Goal: Navigation & Orientation: Find specific page/section

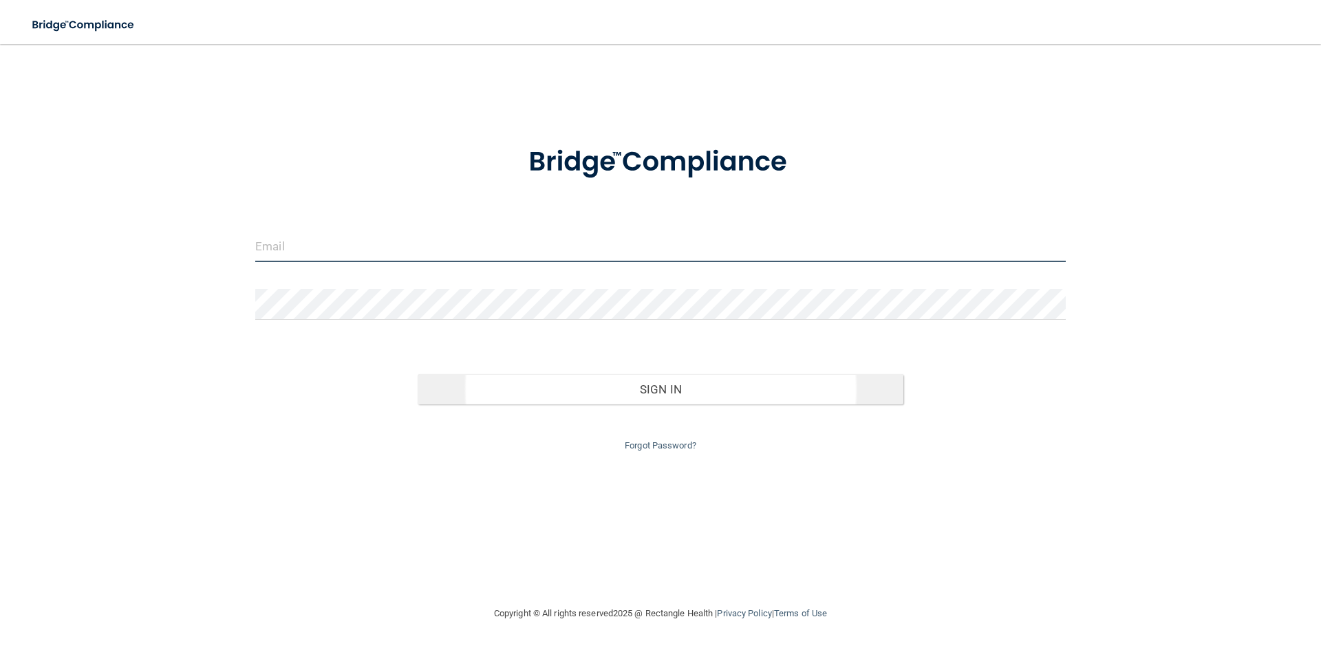
type input "[PERSON_NAME][EMAIL_ADDRESS][DOMAIN_NAME]"
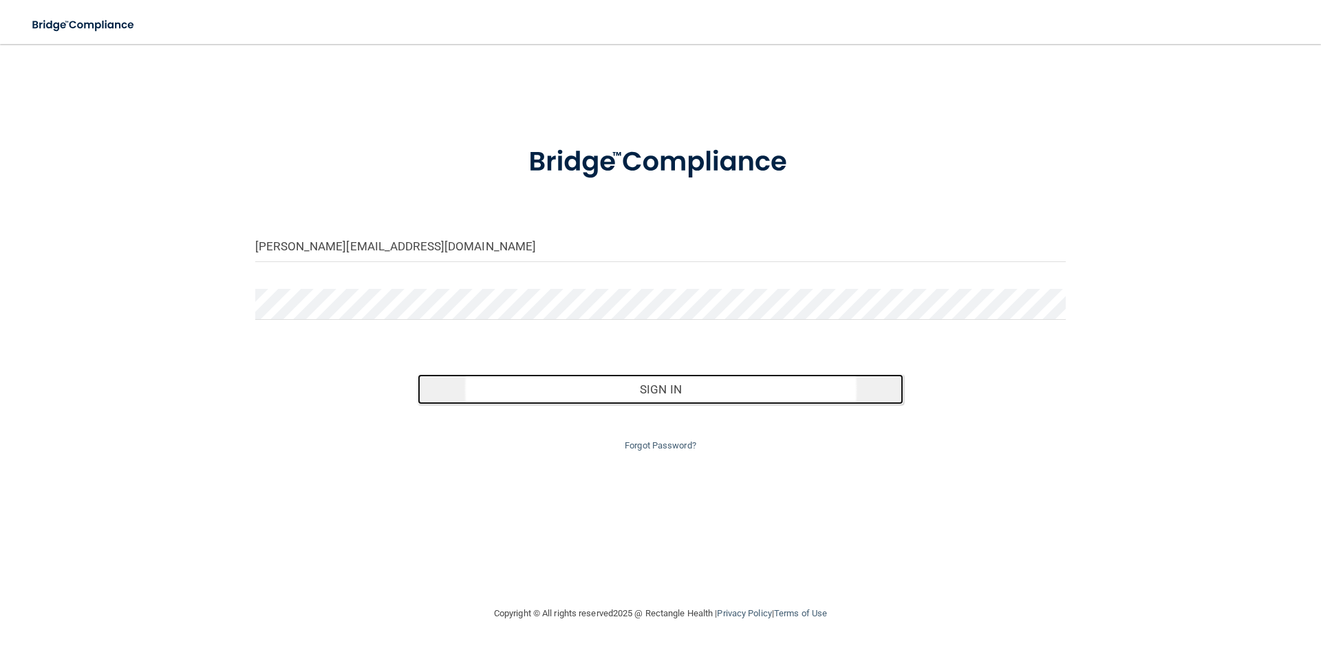
click at [648, 394] on button "Sign In" at bounding box center [661, 389] width 486 height 30
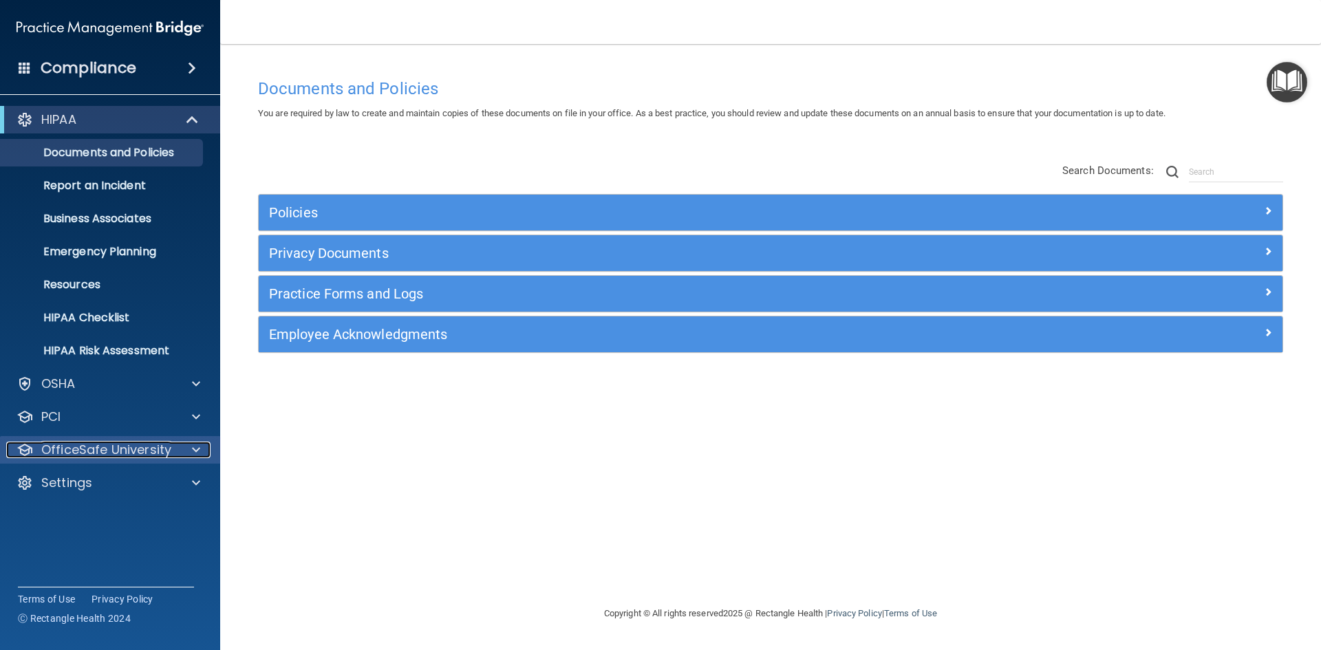
click at [197, 451] on span at bounding box center [196, 450] width 8 height 17
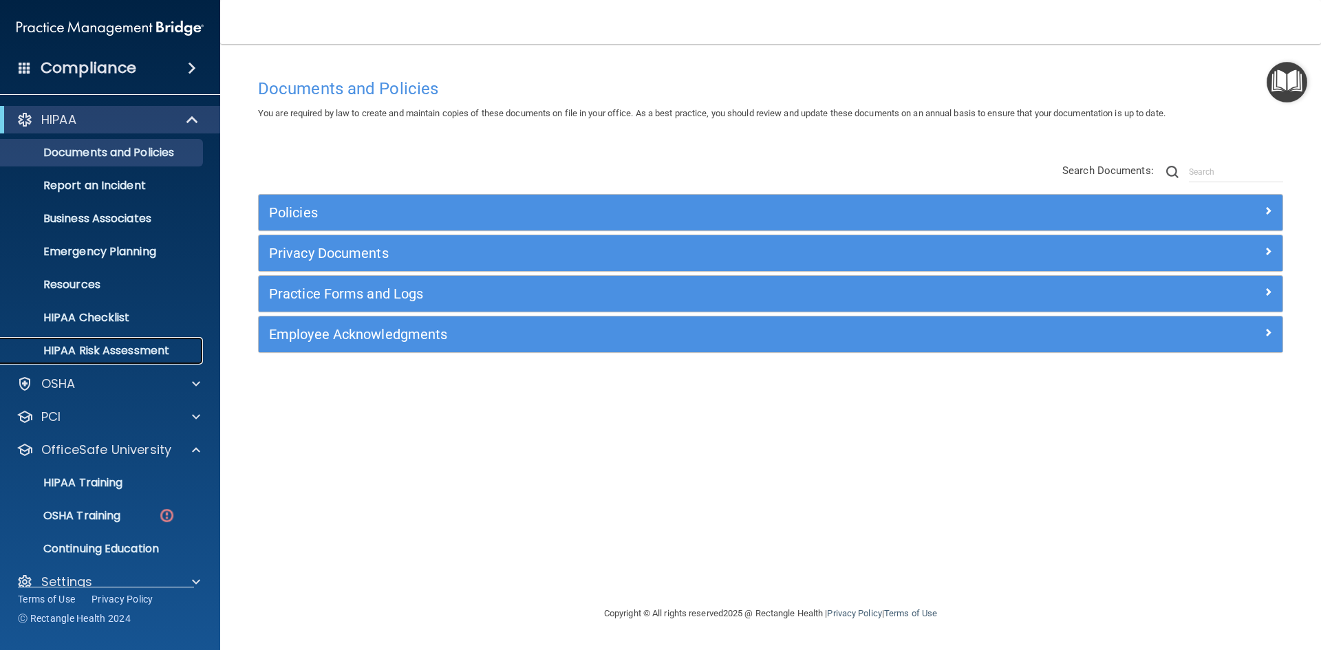
click at [92, 350] on p "HIPAA Risk Assessment" at bounding box center [103, 351] width 188 height 14
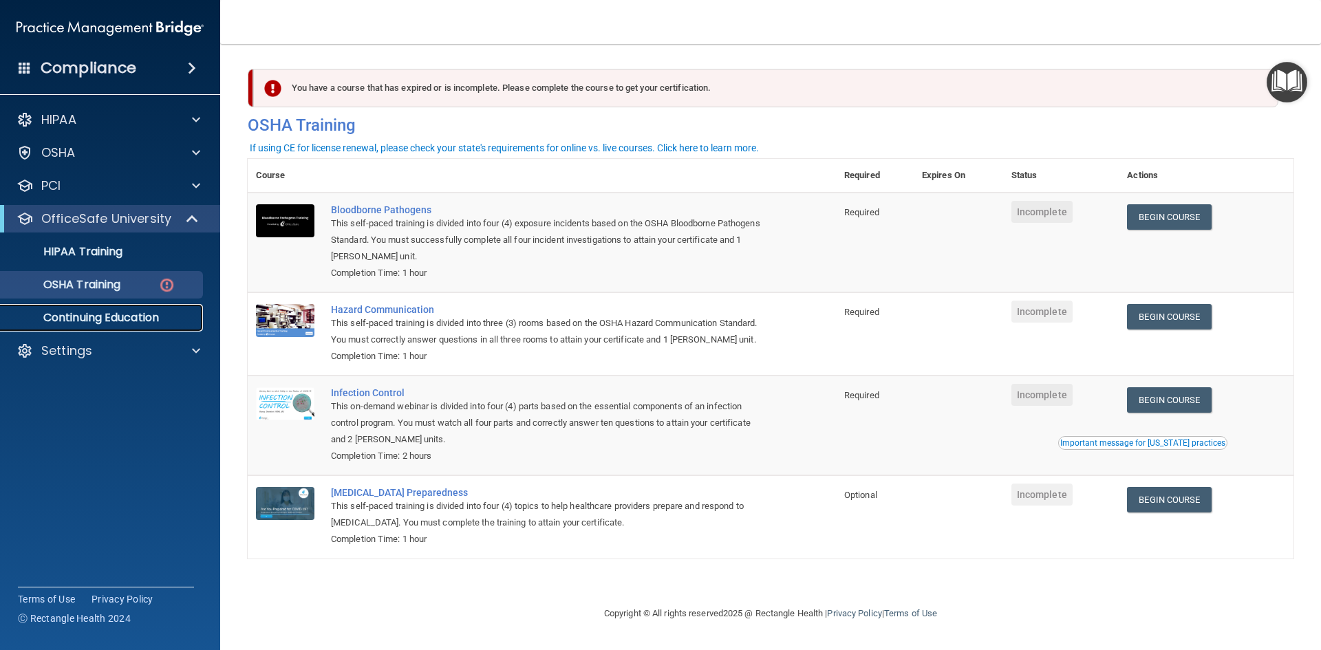
click at [78, 322] on p "Continuing Education" at bounding box center [103, 318] width 188 height 14
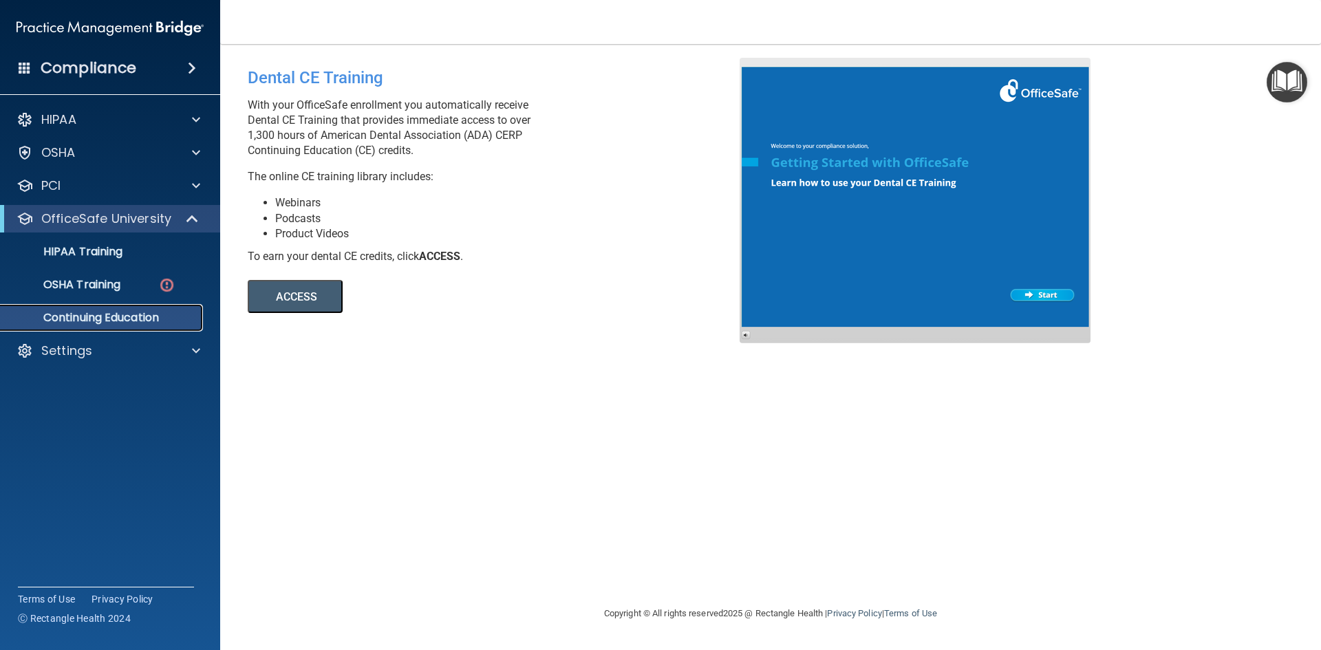
click at [157, 316] on p "Continuing Education" at bounding box center [103, 318] width 188 height 14
click at [109, 312] on p "Continuing Education" at bounding box center [103, 318] width 188 height 14
click at [314, 291] on button "ACCESS" at bounding box center [295, 296] width 95 height 33
click at [120, 280] on p "OSHA Training" at bounding box center [64, 285] width 111 height 14
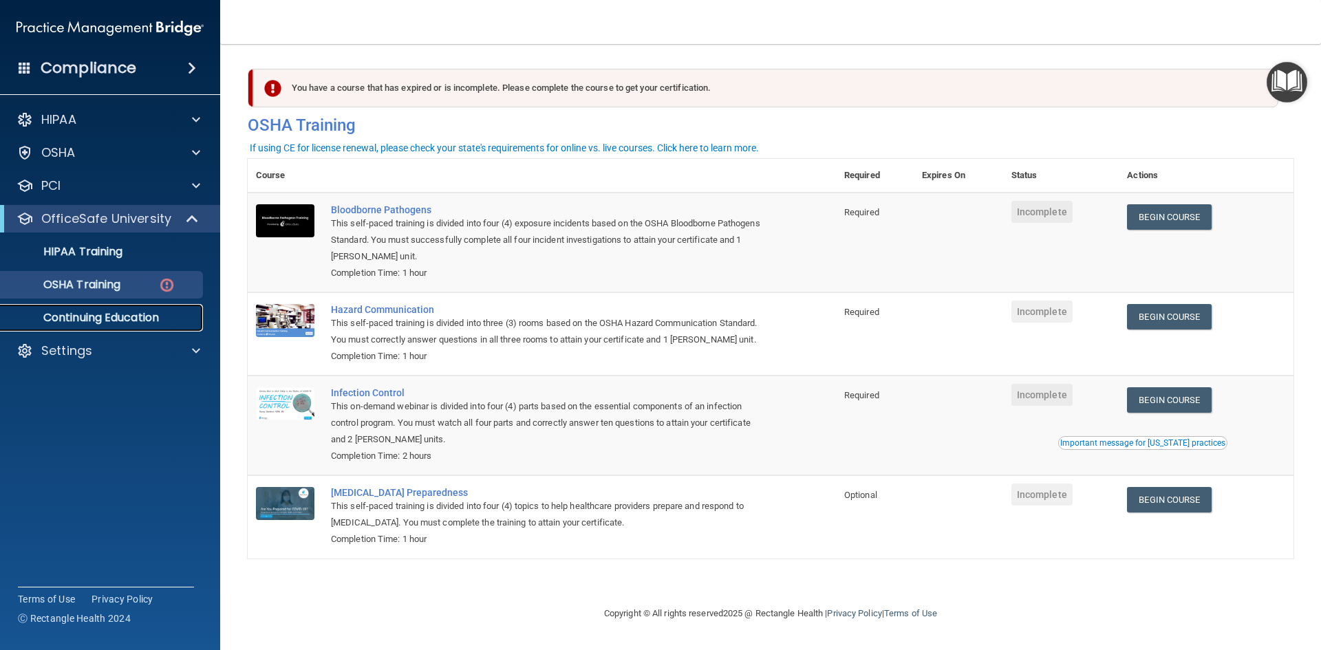
click at [104, 319] on p "Continuing Education" at bounding box center [103, 318] width 188 height 14
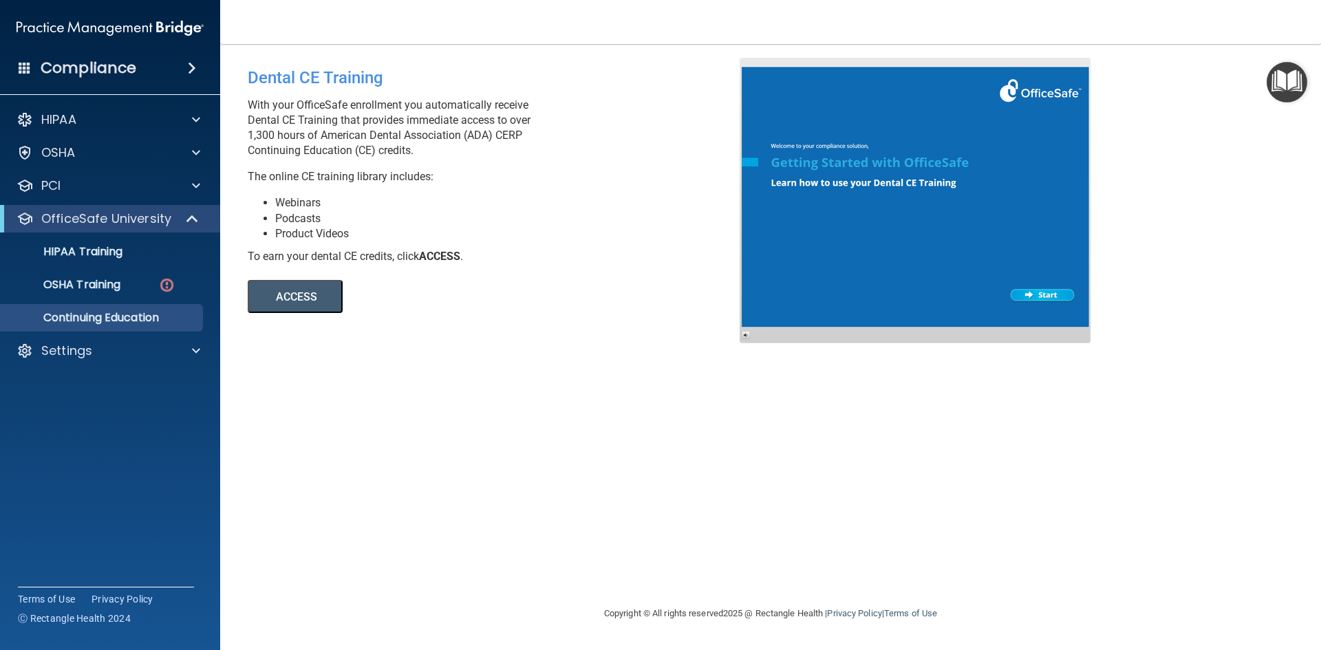
click at [1295, 80] on img "Open Resource Center" at bounding box center [1286, 82] width 41 height 41
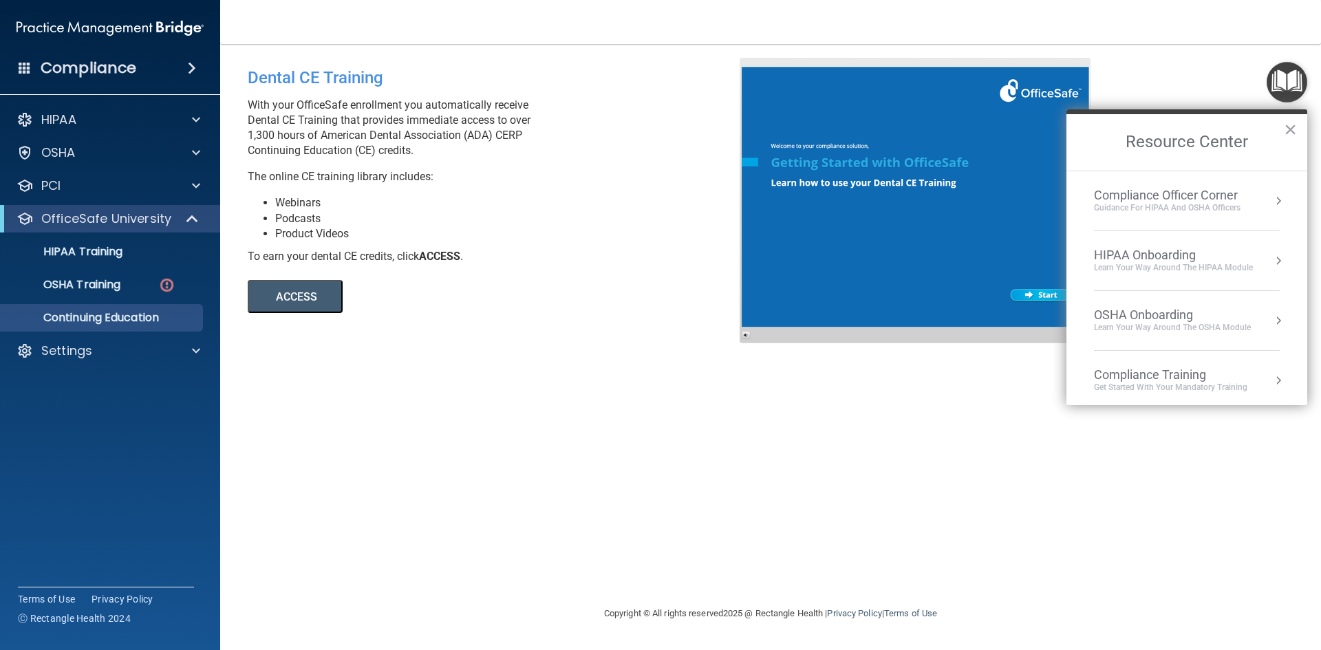
click at [506, 363] on div "Dental CE Training With your OfficeSafe enrollment you automatically receive De…" at bounding box center [771, 325] width 1046 height 534
click at [506, 362] on div "Dental CE Training With your OfficeSafe enrollment you automatically receive De…" at bounding box center [771, 325] width 1046 height 534
click at [922, 482] on div "Dental CE Training With your OfficeSafe enrollment you automatically receive De…" at bounding box center [771, 325] width 1046 height 534
click at [104, 62] on h4 "Compliance" at bounding box center [89, 67] width 96 height 19
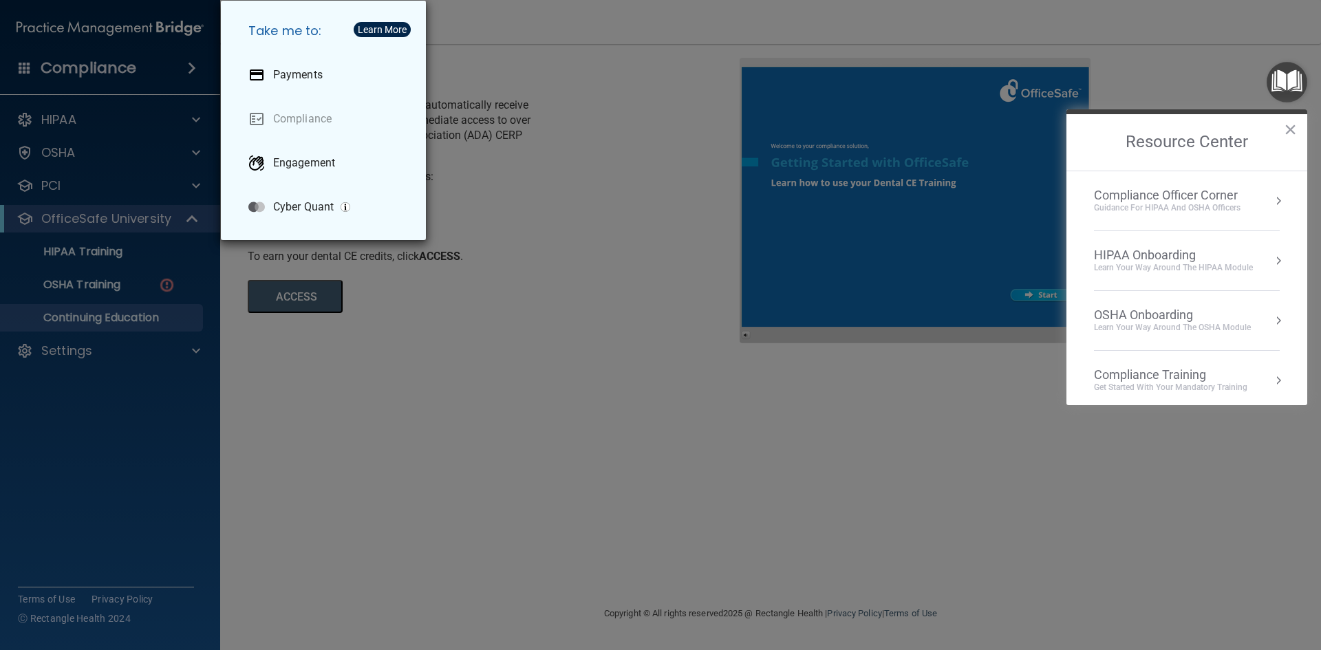
click at [103, 123] on div "Take me to: Payments Compliance Engagement Cyber Quant" at bounding box center [660, 325] width 1321 height 650
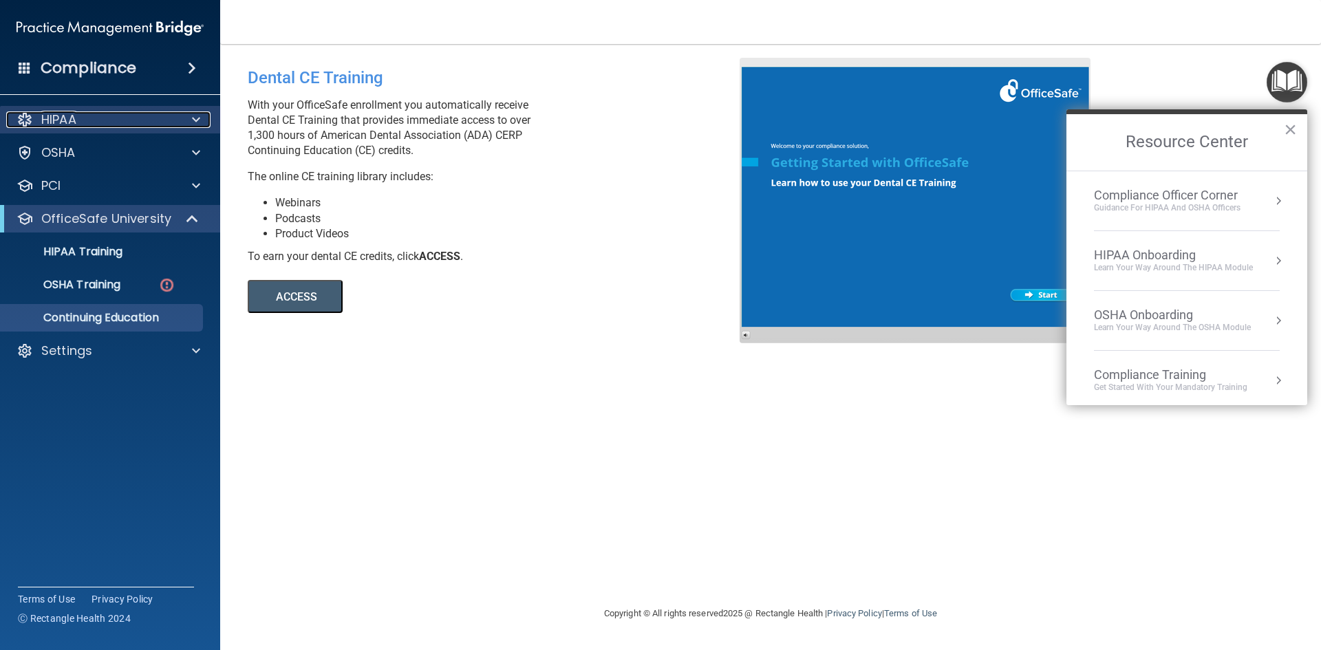
click at [95, 116] on div "HIPAA" at bounding box center [91, 119] width 171 height 17
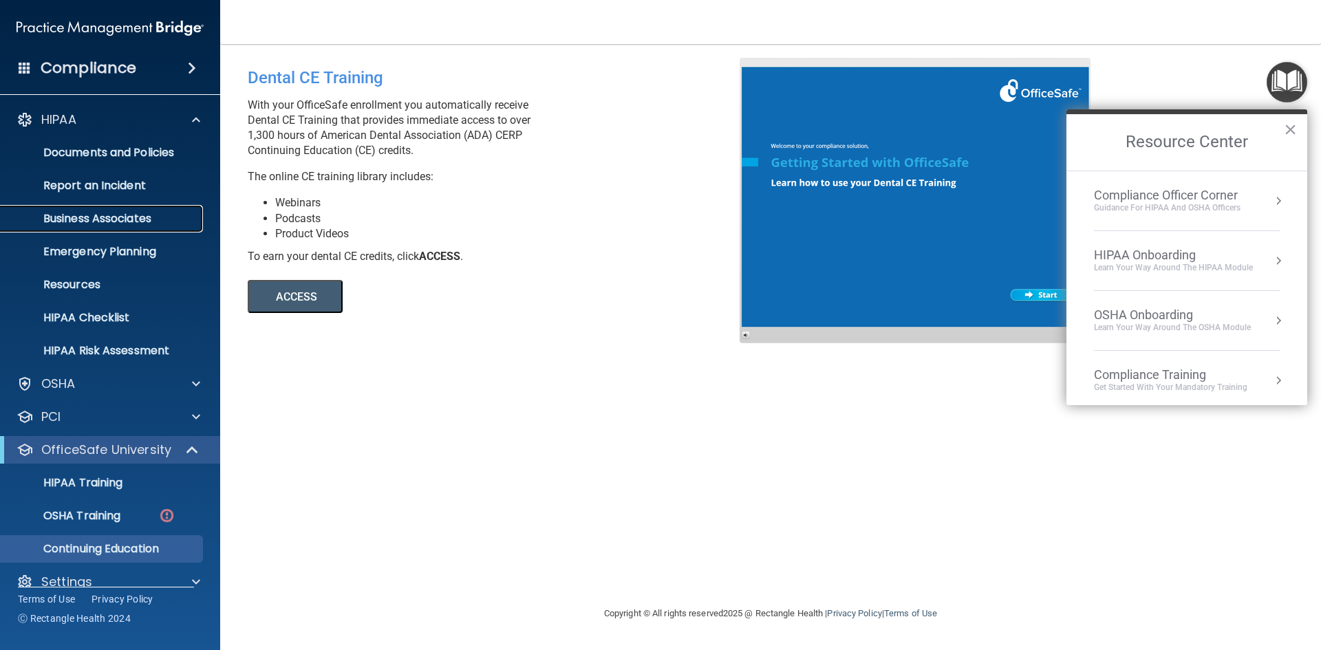
click at [114, 216] on p "Business Associates" at bounding box center [103, 219] width 188 height 14
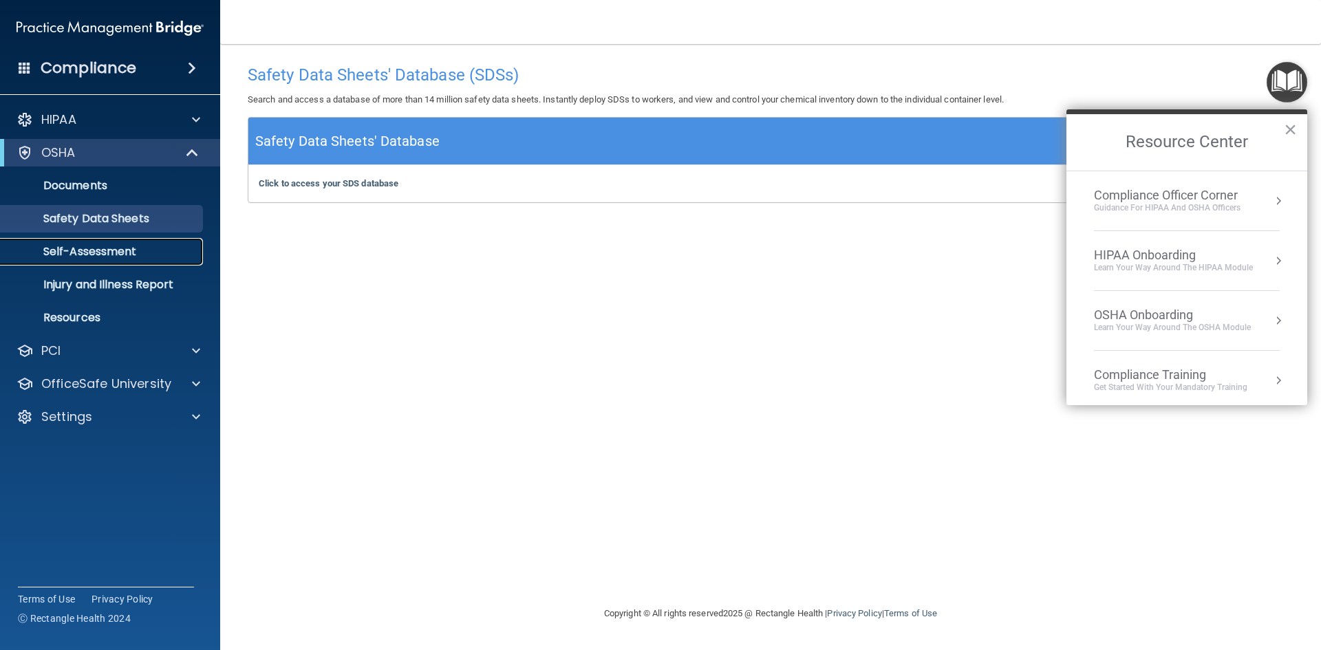
click at [115, 248] on p "Self-Assessment" at bounding box center [103, 252] width 188 height 14
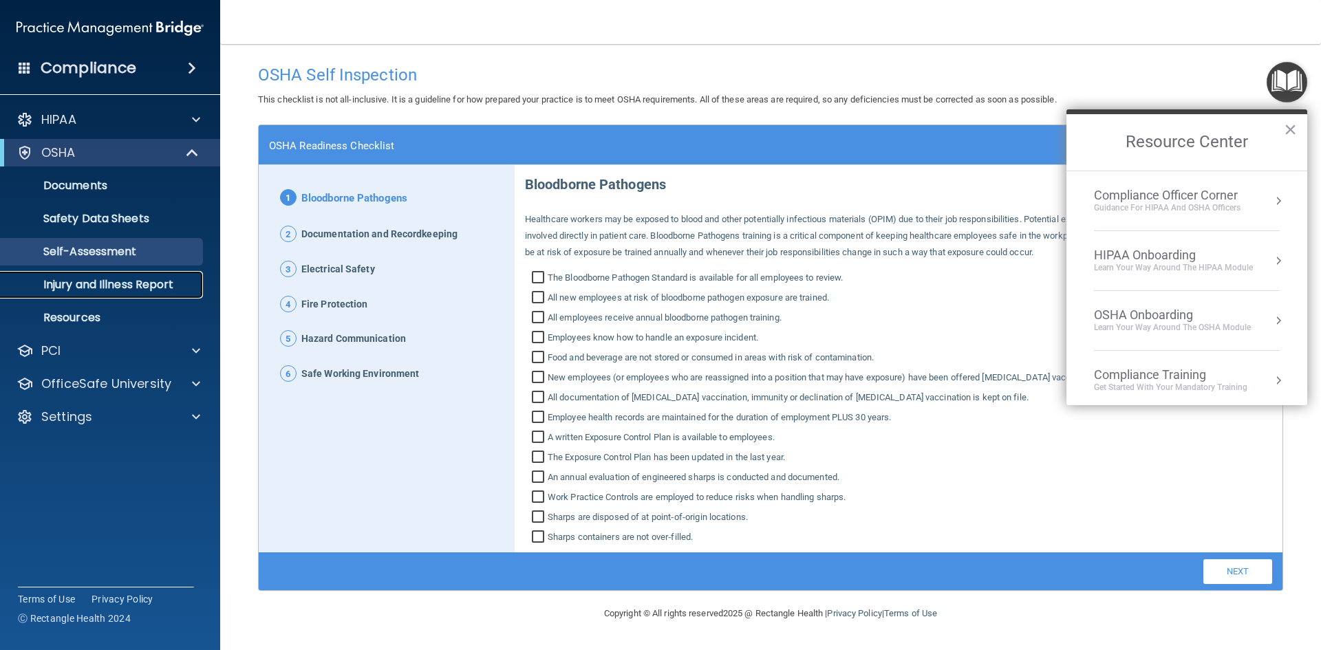
click at [125, 276] on link "Injury and Illness Report" at bounding box center [94, 285] width 217 height 28
